Goal: Task Accomplishment & Management: Understand process/instructions

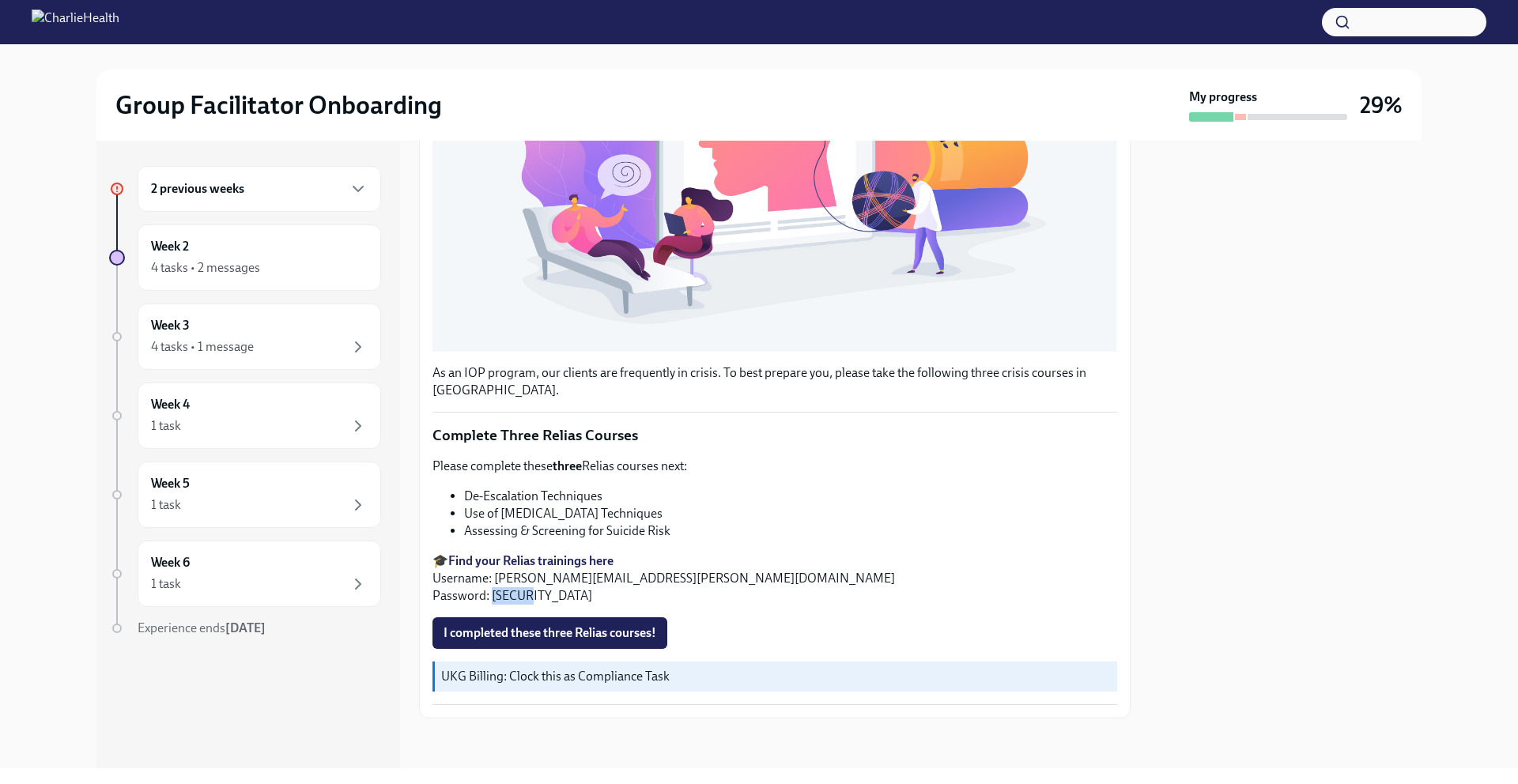
scroll to position [416, 0]
click at [563, 626] on span "I completed these three Relias courses!" at bounding box center [549, 631] width 213 height 16
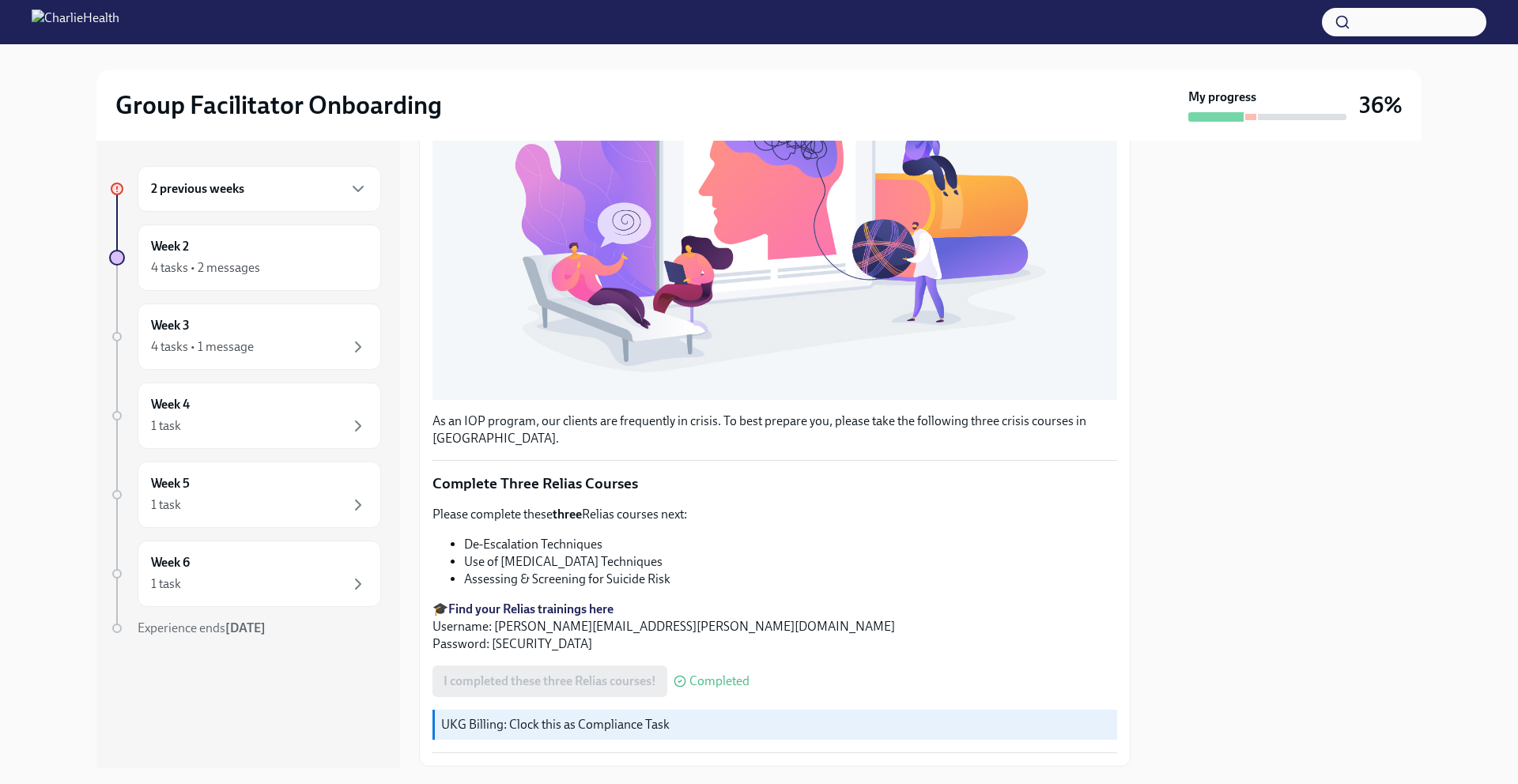
scroll to position [0, 0]
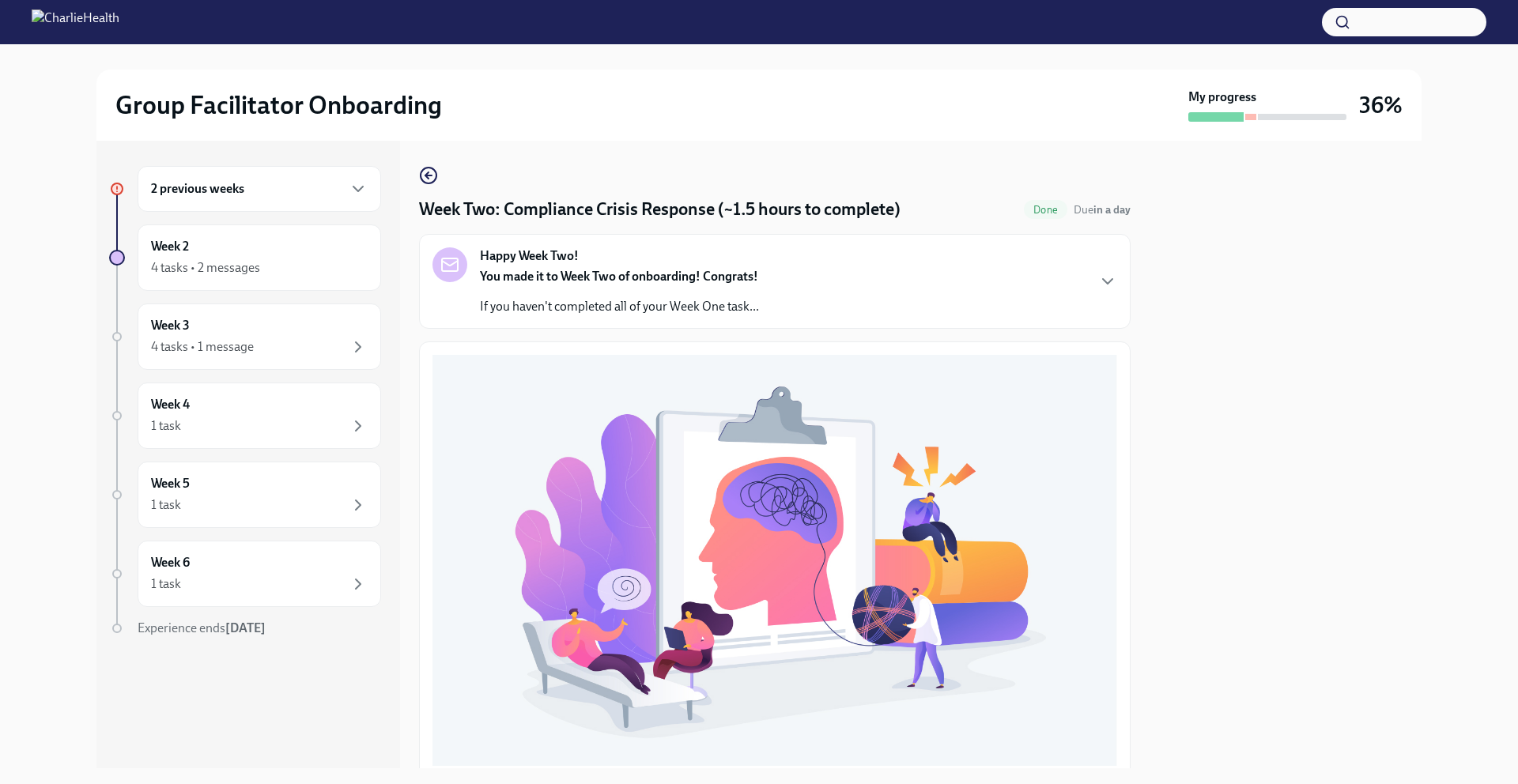
click at [241, 193] on h6 "2 previous weeks" at bounding box center [197, 189] width 93 height 18
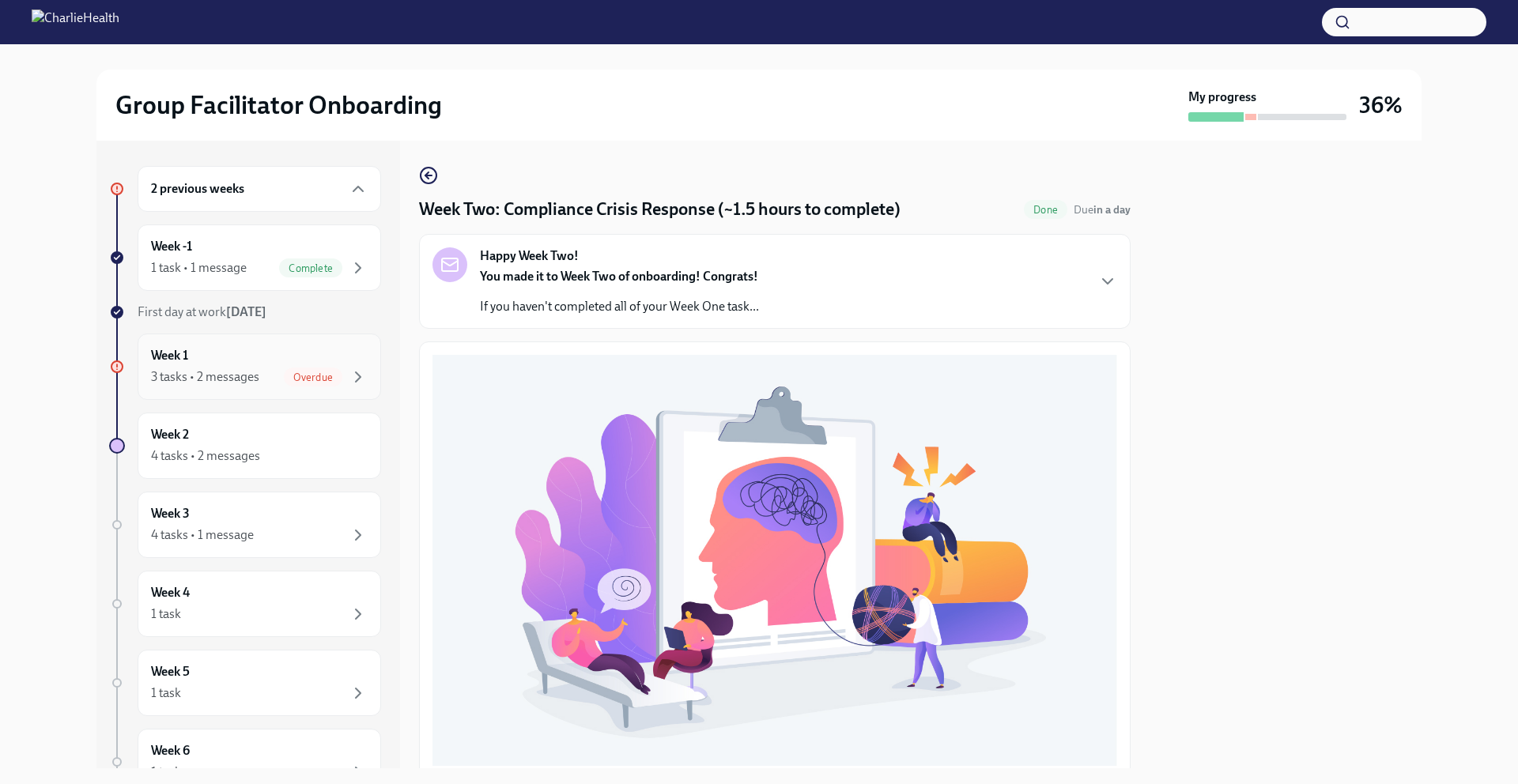
click at [296, 370] on div "Overdue" at bounding box center [313, 376] width 58 height 19
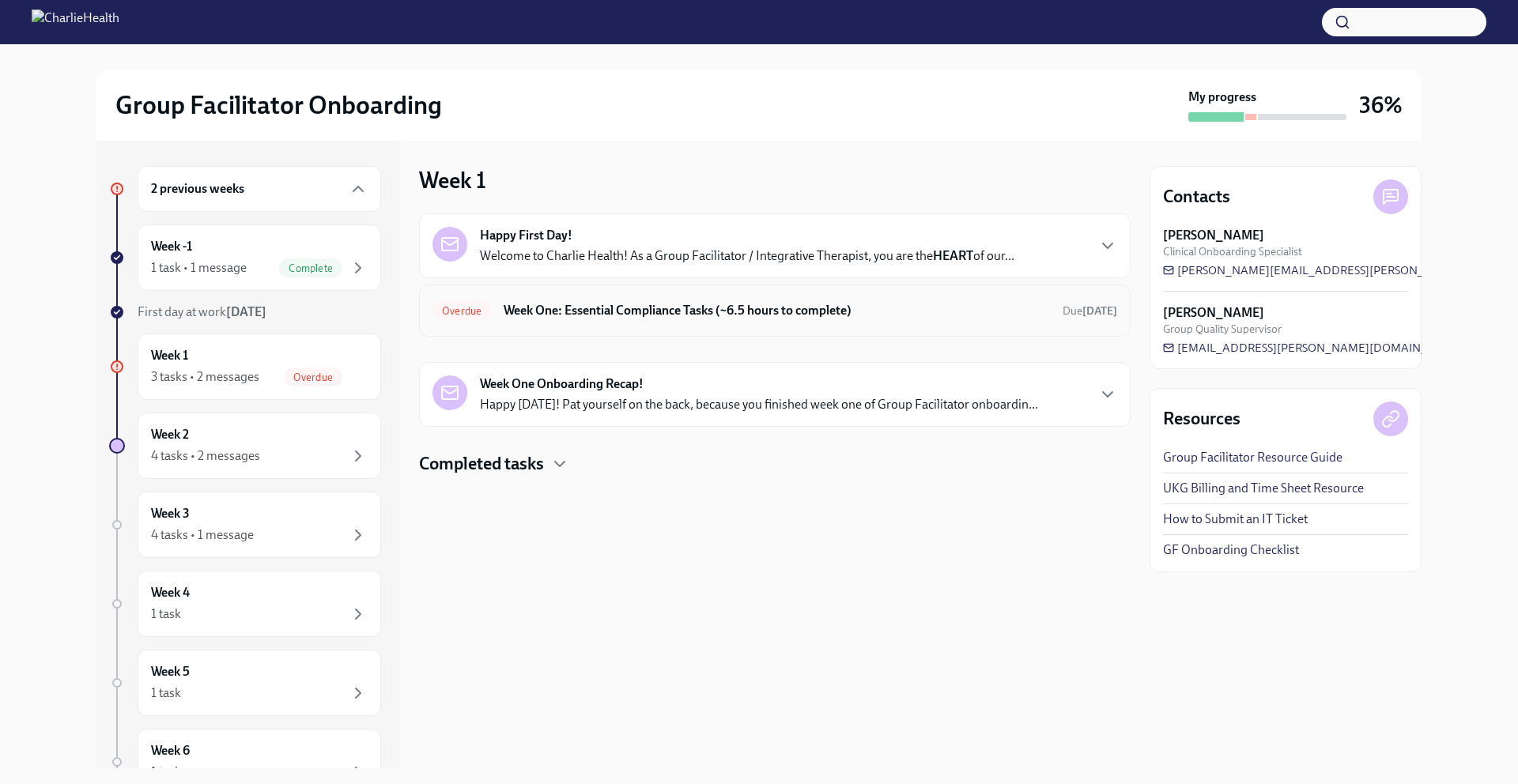
click at [587, 306] on h6 "Week One: Essential Compliance Tasks (~6.5 hours to complete)" at bounding box center [776, 310] width 547 height 18
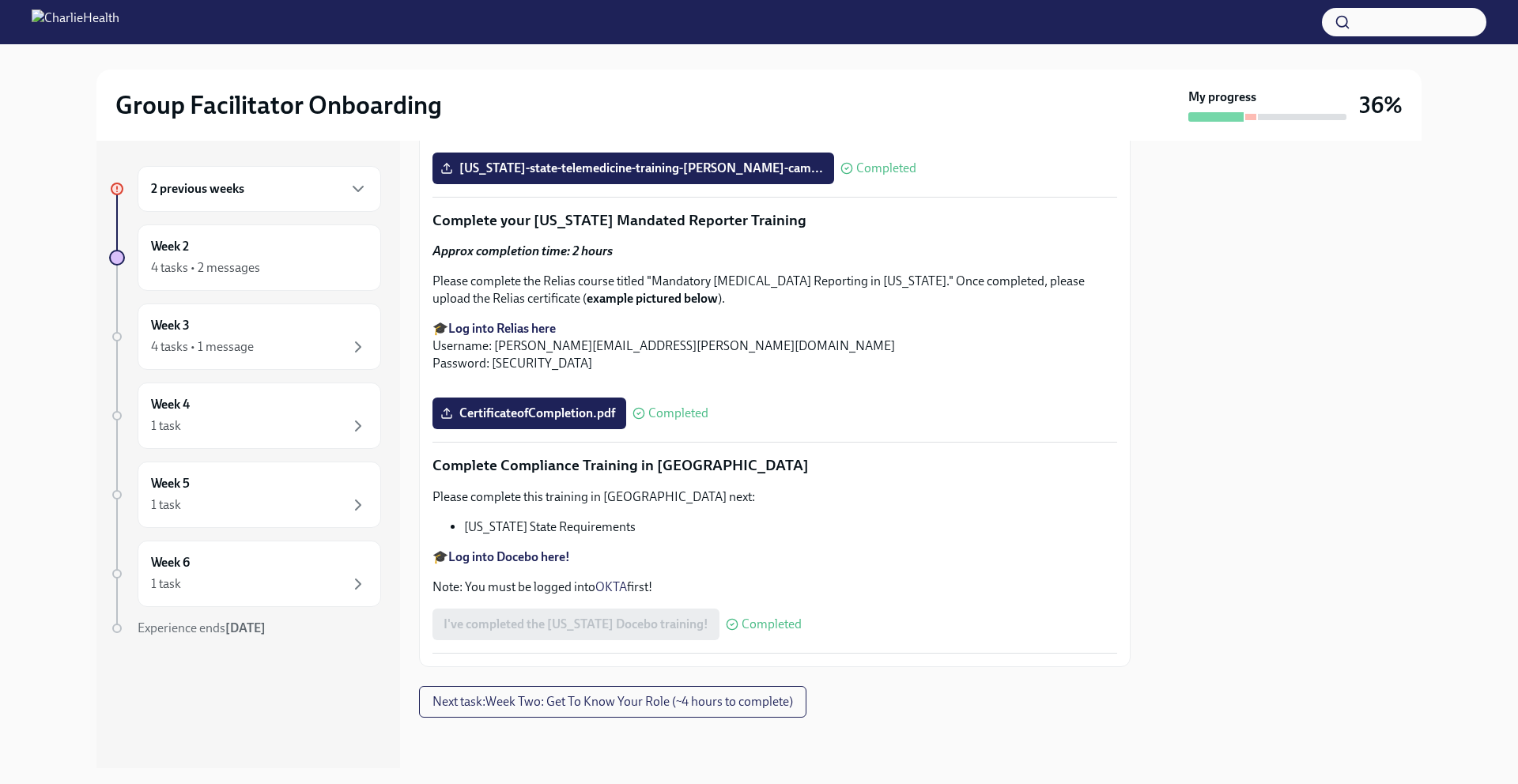
scroll to position [3424, 0]
click at [229, 344] on div "4 tasks • 1 message" at bounding box center [202, 347] width 103 height 18
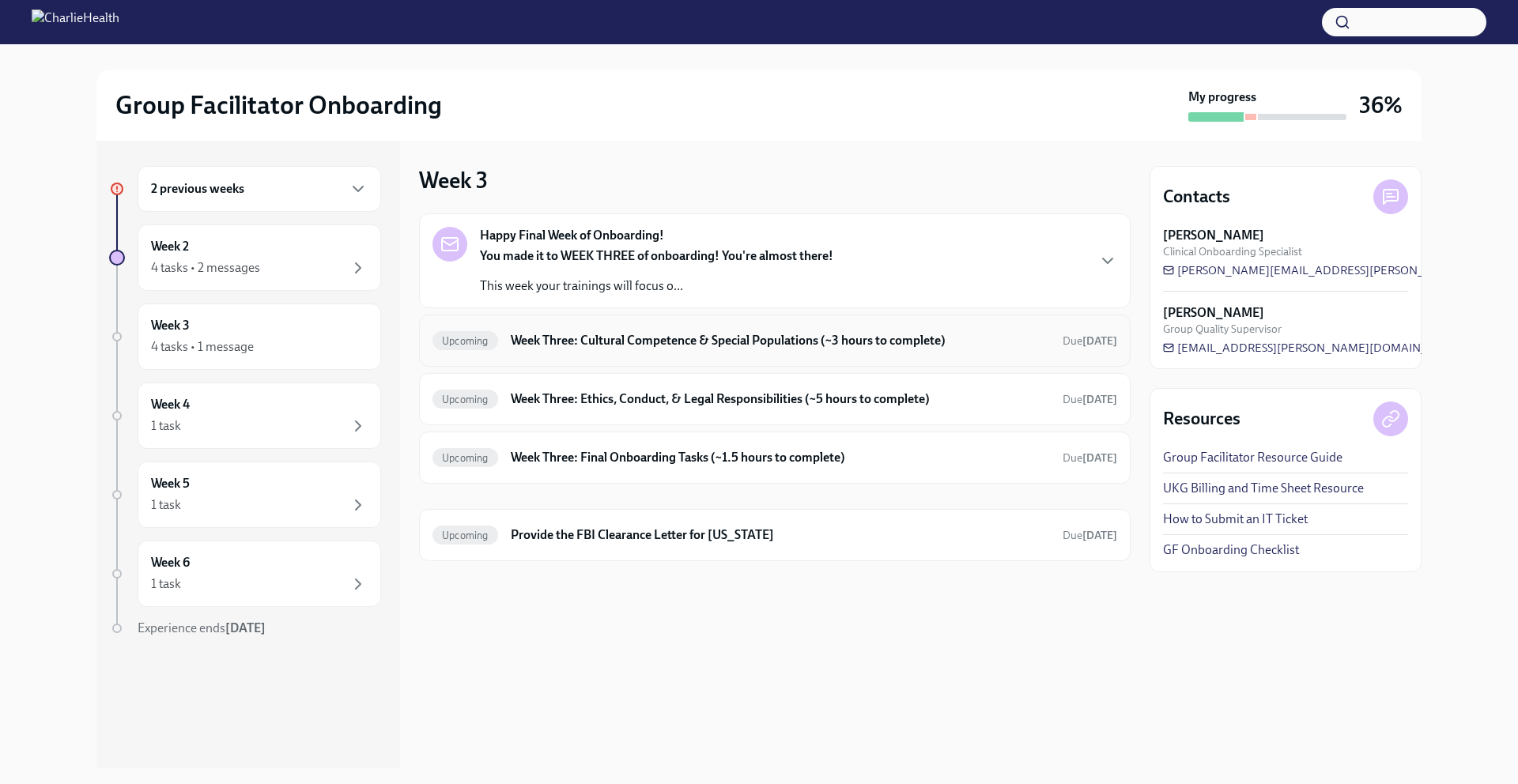
click at [573, 353] on div "Upcoming Week Three: Cultural Competence & Special Populations (~3 hours to com…" at bounding box center [774, 340] width 711 height 52
click at [275, 251] on div "Week 2 4 tasks • 2 messages" at bounding box center [259, 257] width 216 height 40
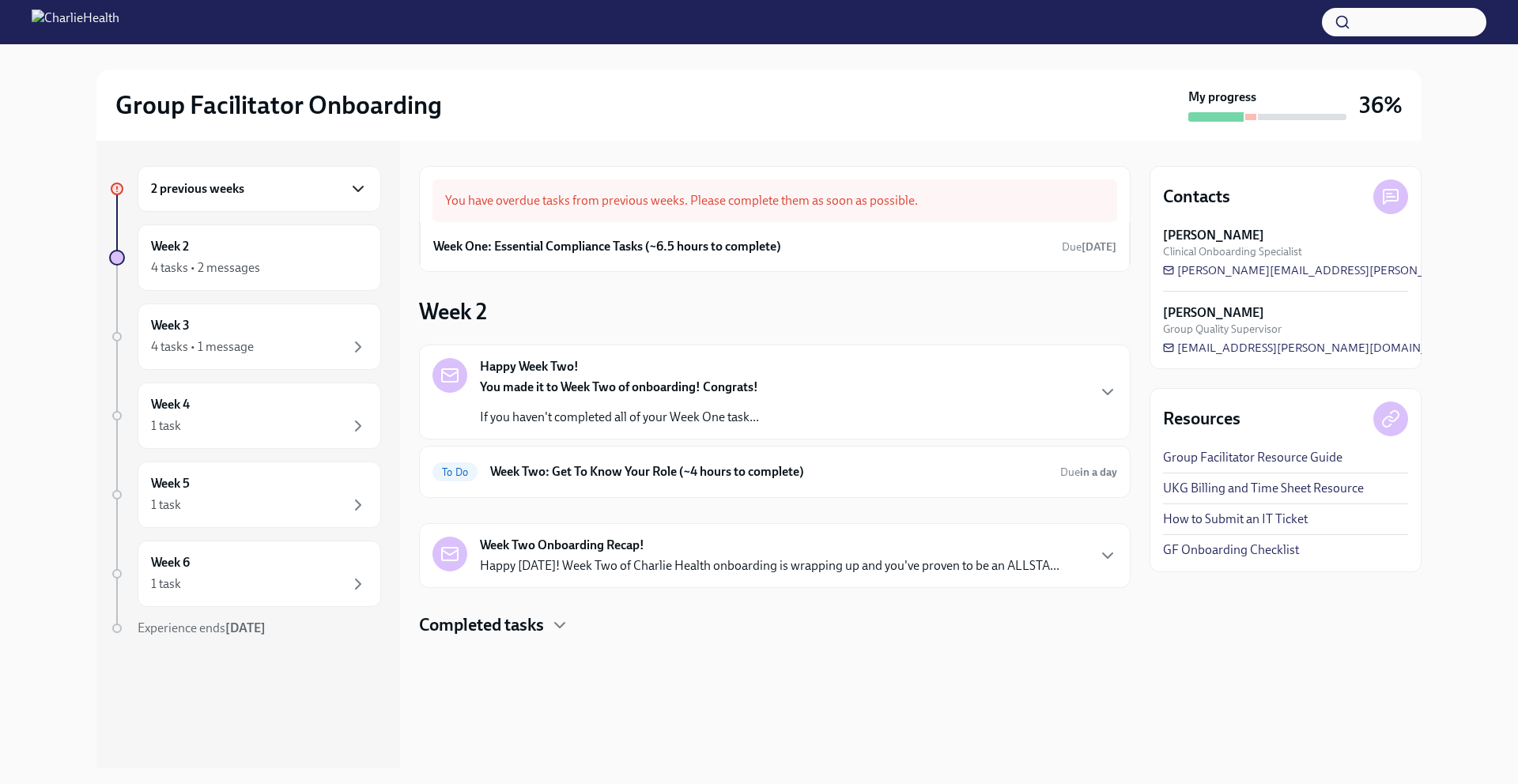
click at [358, 190] on icon "button" at bounding box center [358, 189] width 9 height 5
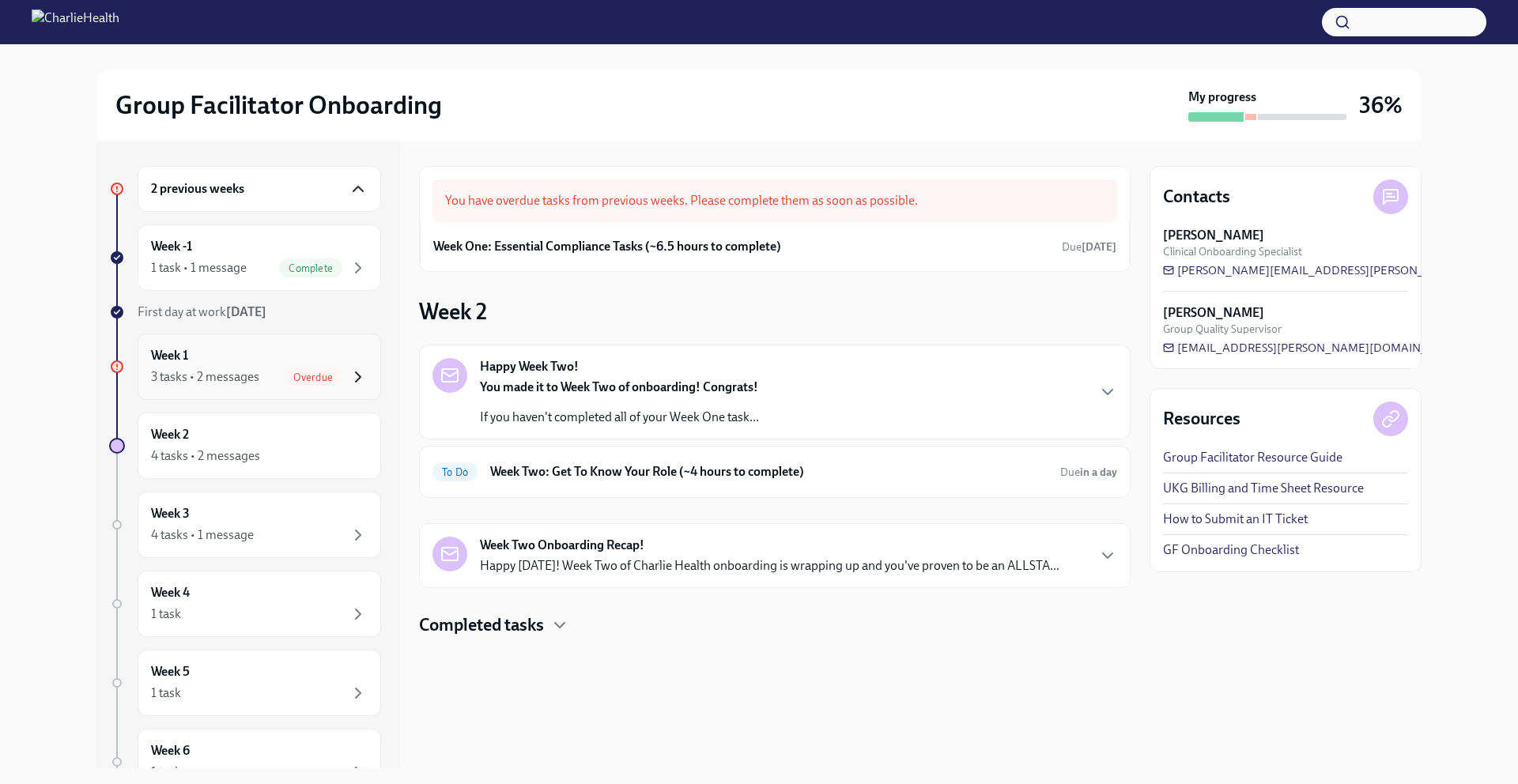
click at [356, 380] on icon "button" at bounding box center [358, 377] width 5 height 9
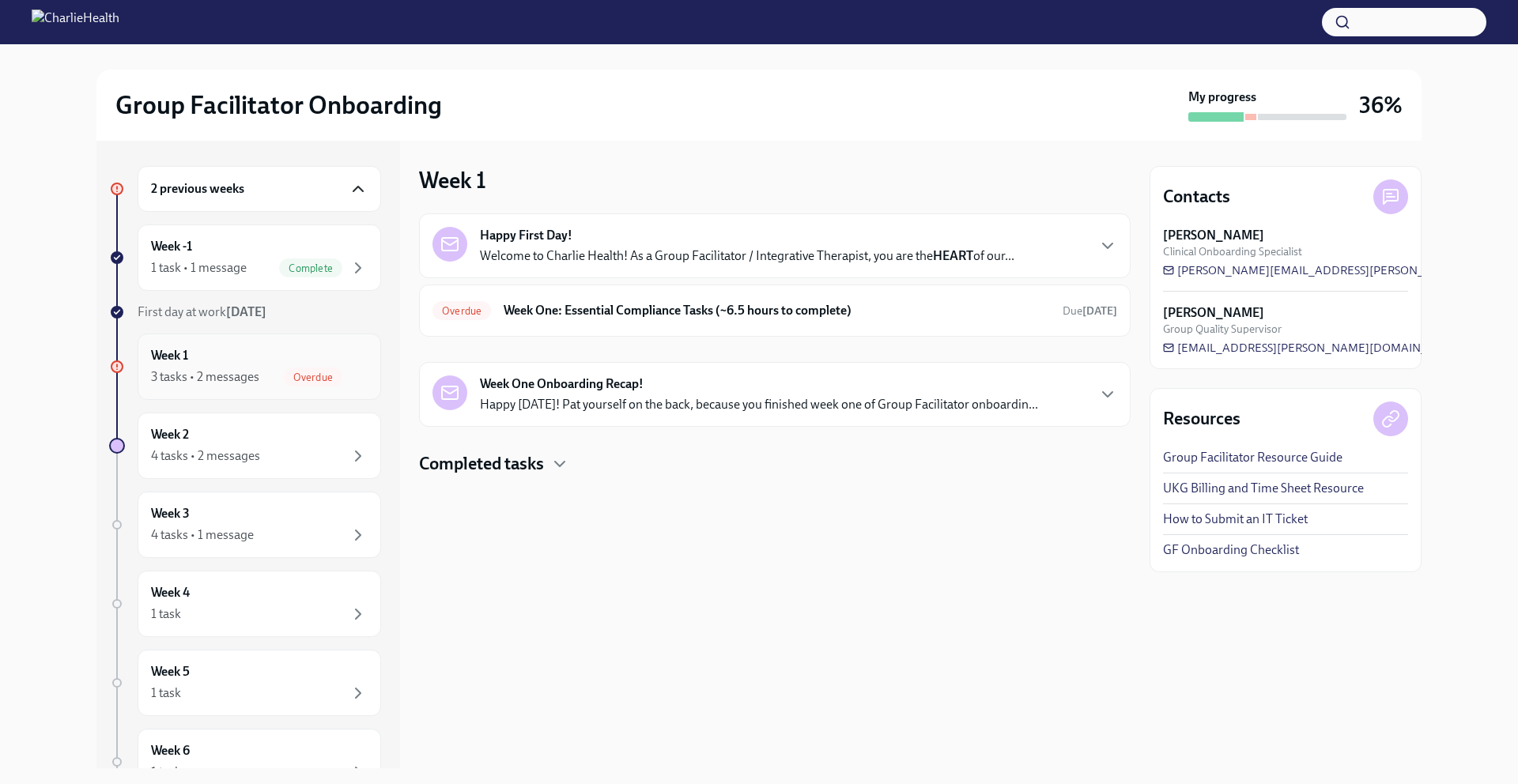
click at [356, 380] on icon "button" at bounding box center [358, 377] width 5 height 9
click at [355, 263] on icon "button" at bounding box center [358, 267] width 19 height 19
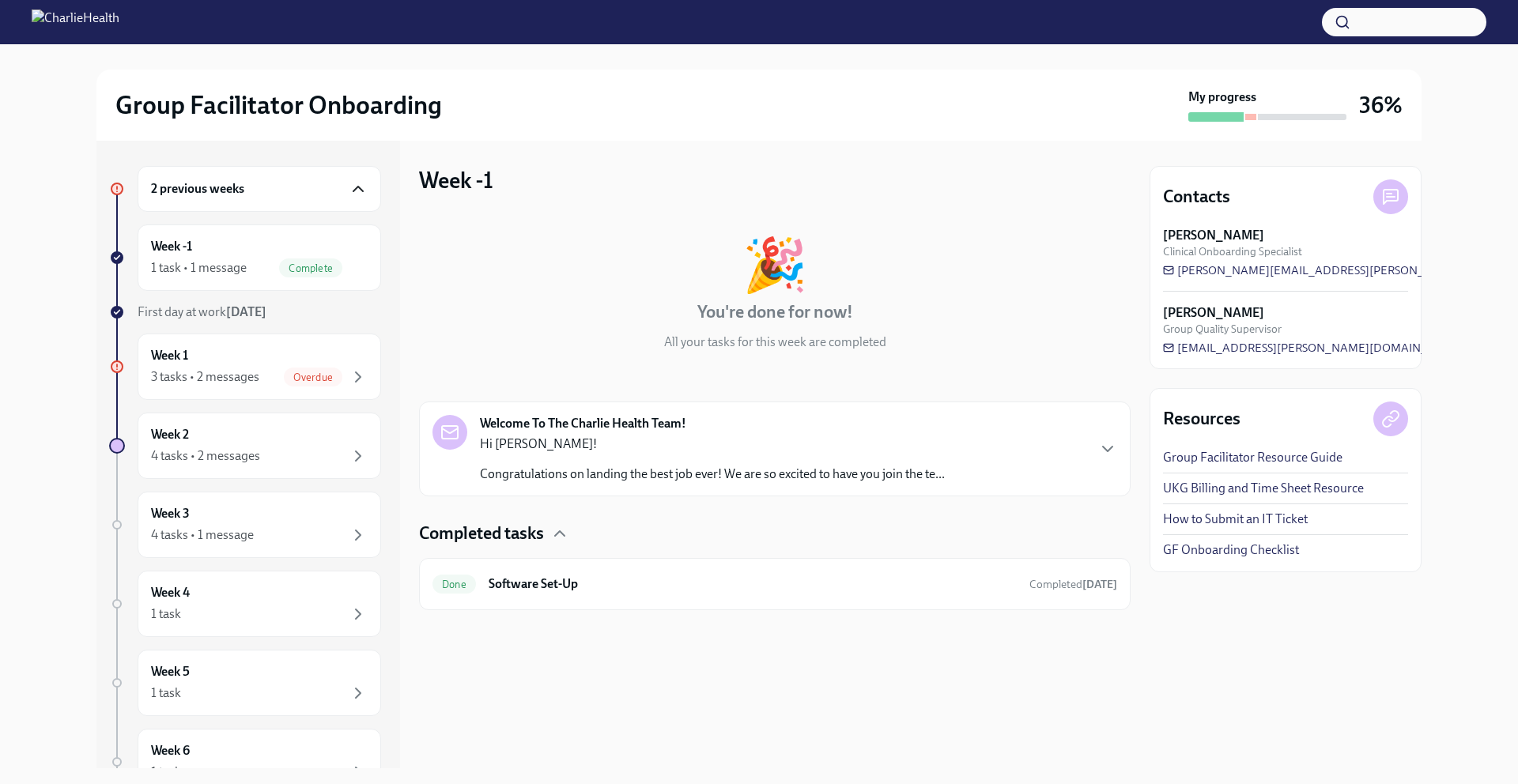
click at [358, 192] on icon "button" at bounding box center [358, 189] width 19 height 19
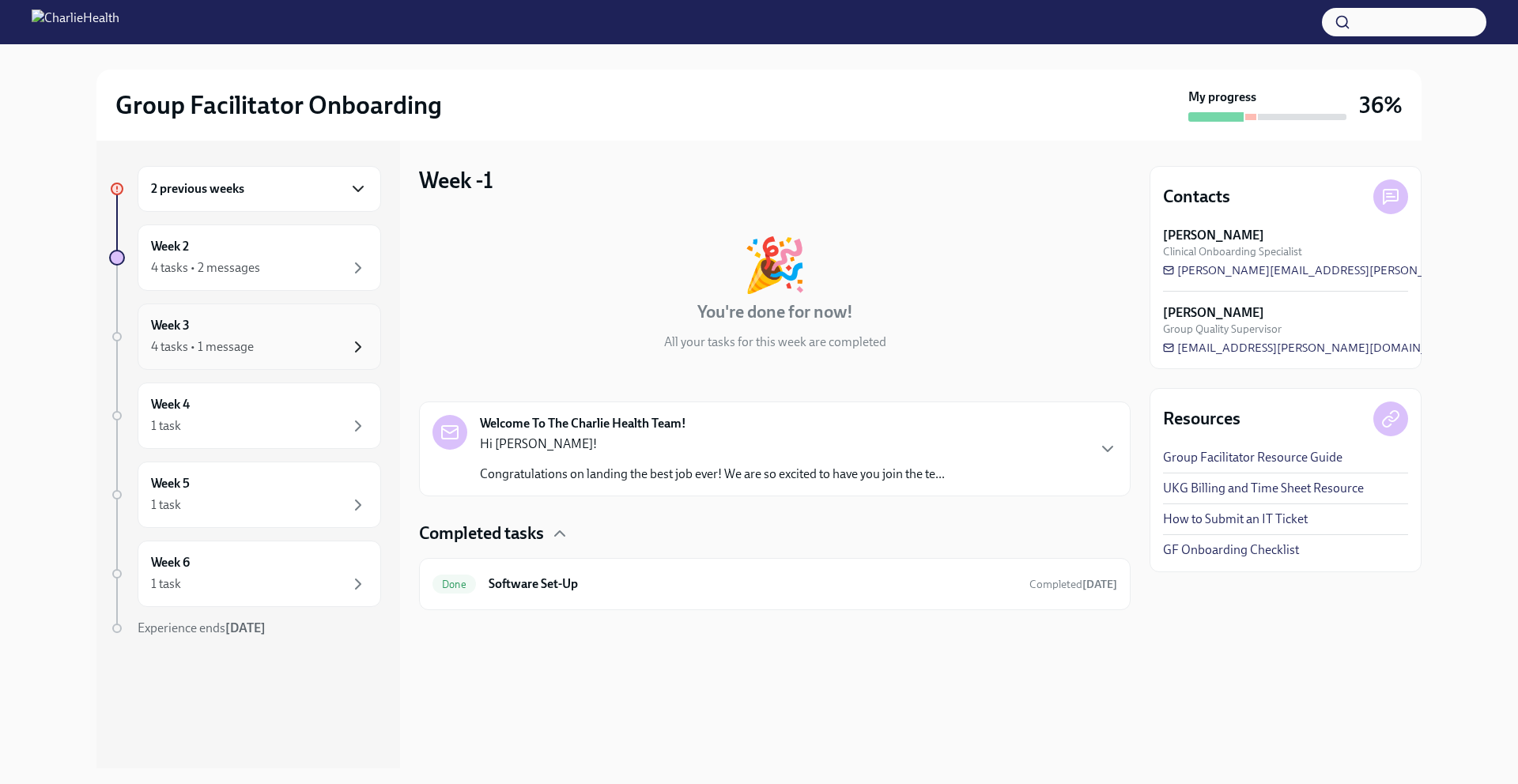
click at [357, 353] on icon "button" at bounding box center [358, 347] width 19 height 19
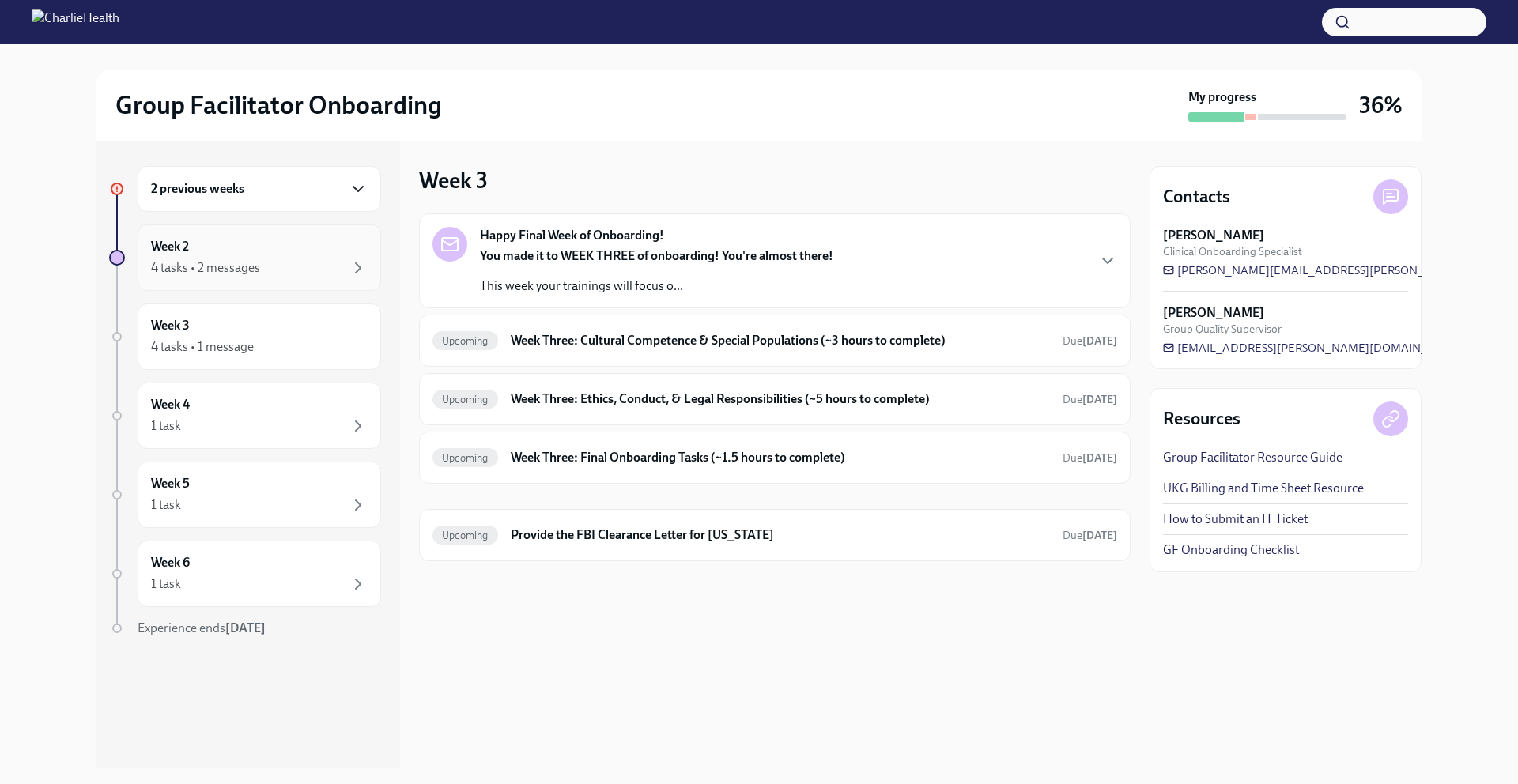
click at [333, 265] on div "4 tasks • 2 messages" at bounding box center [259, 267] width 216 height 19
